Goal: Transaction & Acquisition: Purchase product/service

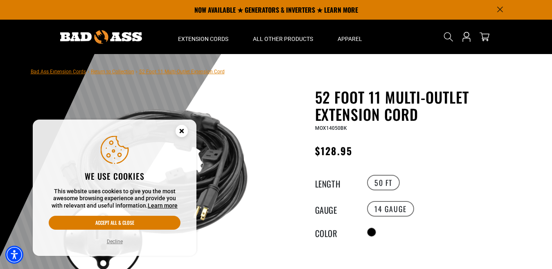
click at [182, 132] on circle "Cookie Consent" at bounding box center [182, 131] width 12 height 12
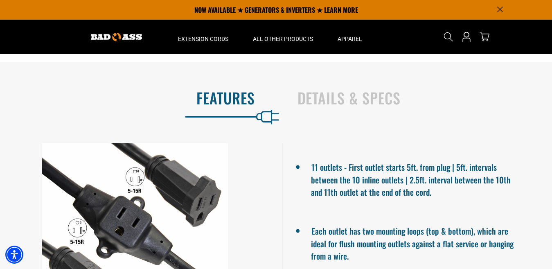
scroll to position [365, 0]
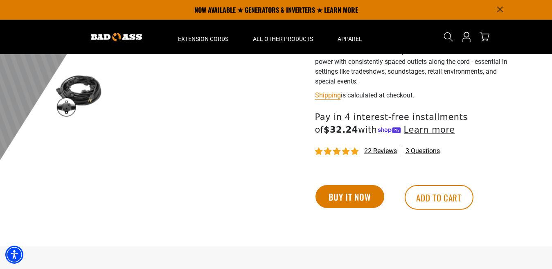
scroll to position [237, 0]
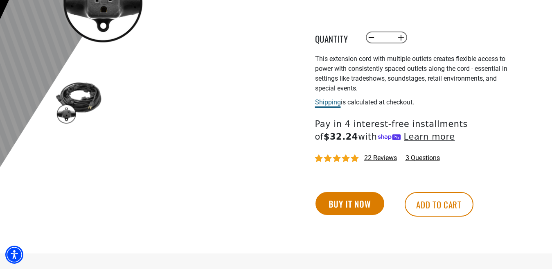
click at [335, 104] on link "Shipping" at bounding box center [328, 102] width 26 height 8
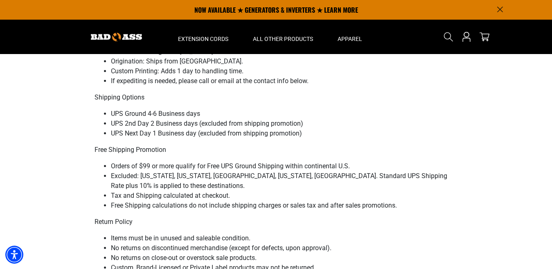
scroll to position [94, 0]
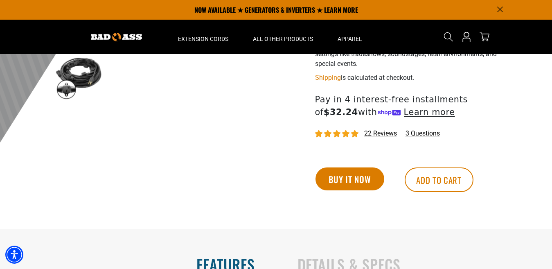
scroll to position [251, 0]
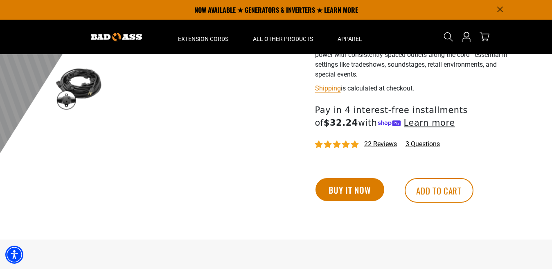
click at [385, 144] on span "22 reviews" at bounding box center [380, 144] width 33 height 8
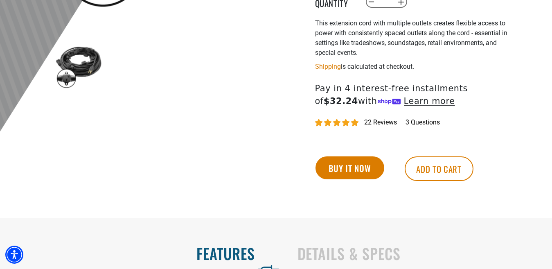
scroll to position [280, 0]
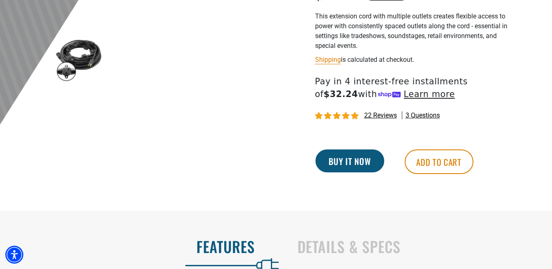
click at [340, 160] on button "Buy it now" at bounding box center [350, 160] width 69 height 23
